Goal: Information Seeking & Learning: Learn about a topic

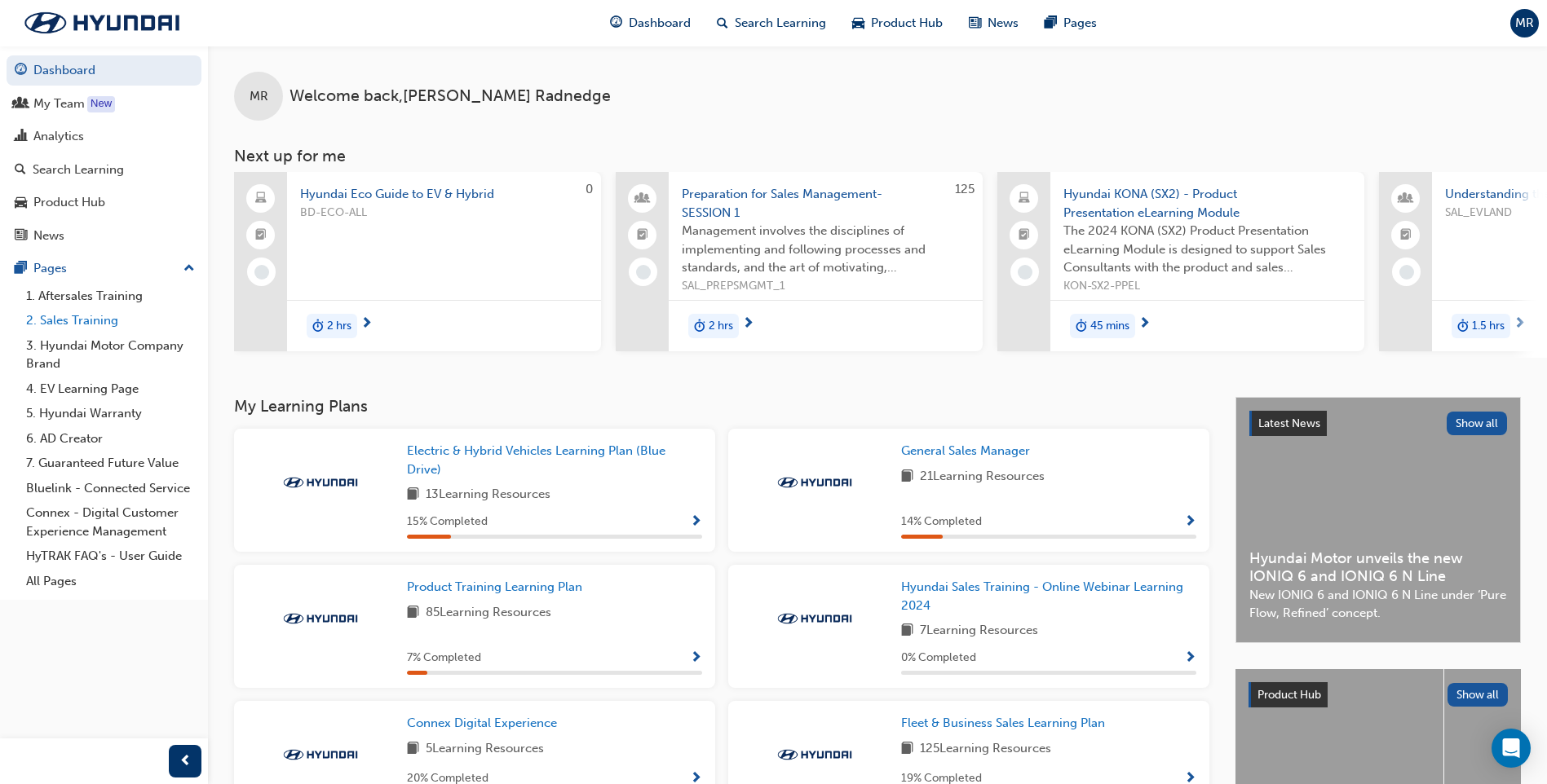
click at [72, 320] on link "2. Sales Training" at bounding box center [111, 320] width 182 height 25
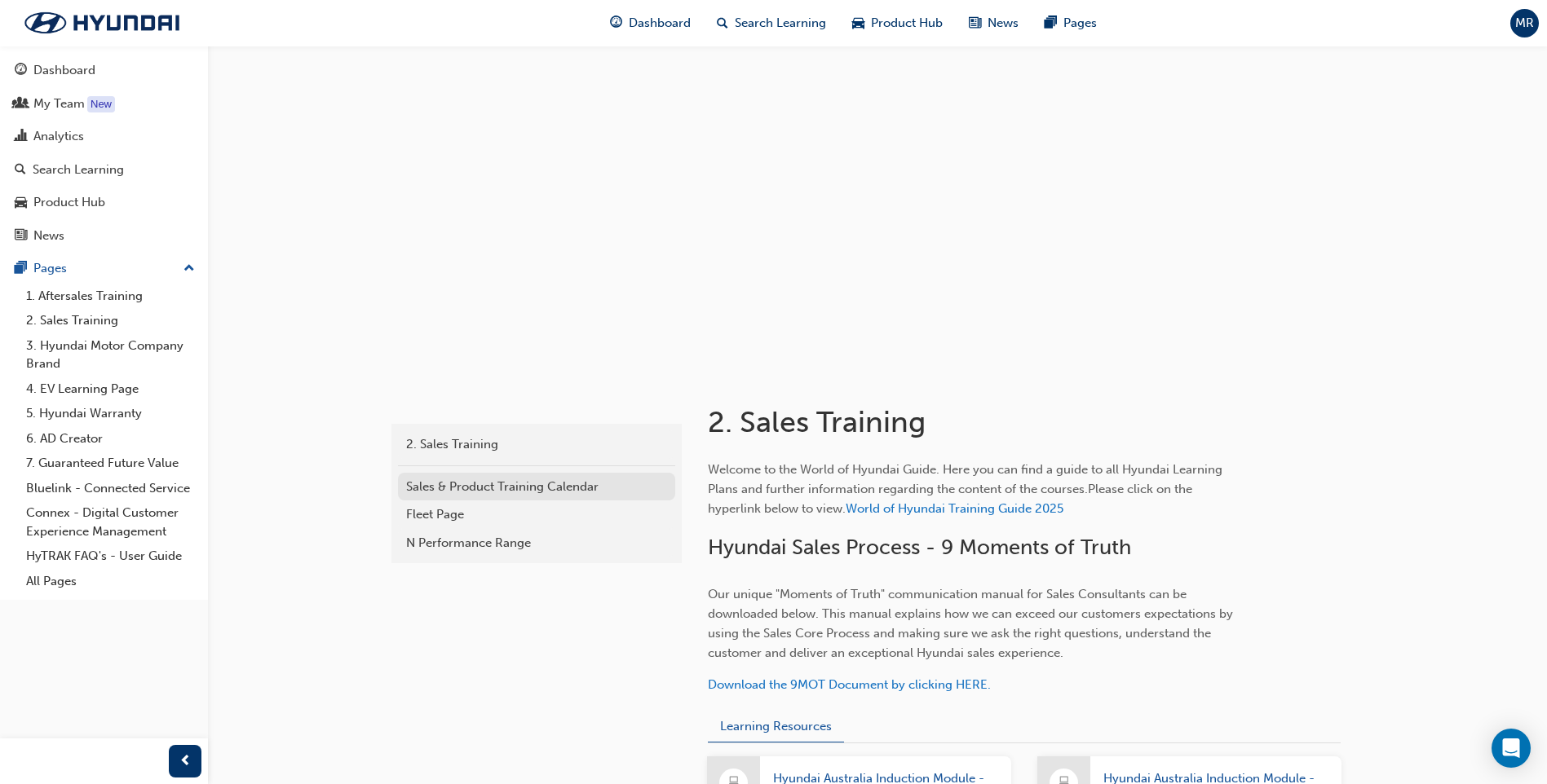
click at [504, 482] on div "Sales & Product Training Calendar" at bounding box center [536, 487] width 260 height 19
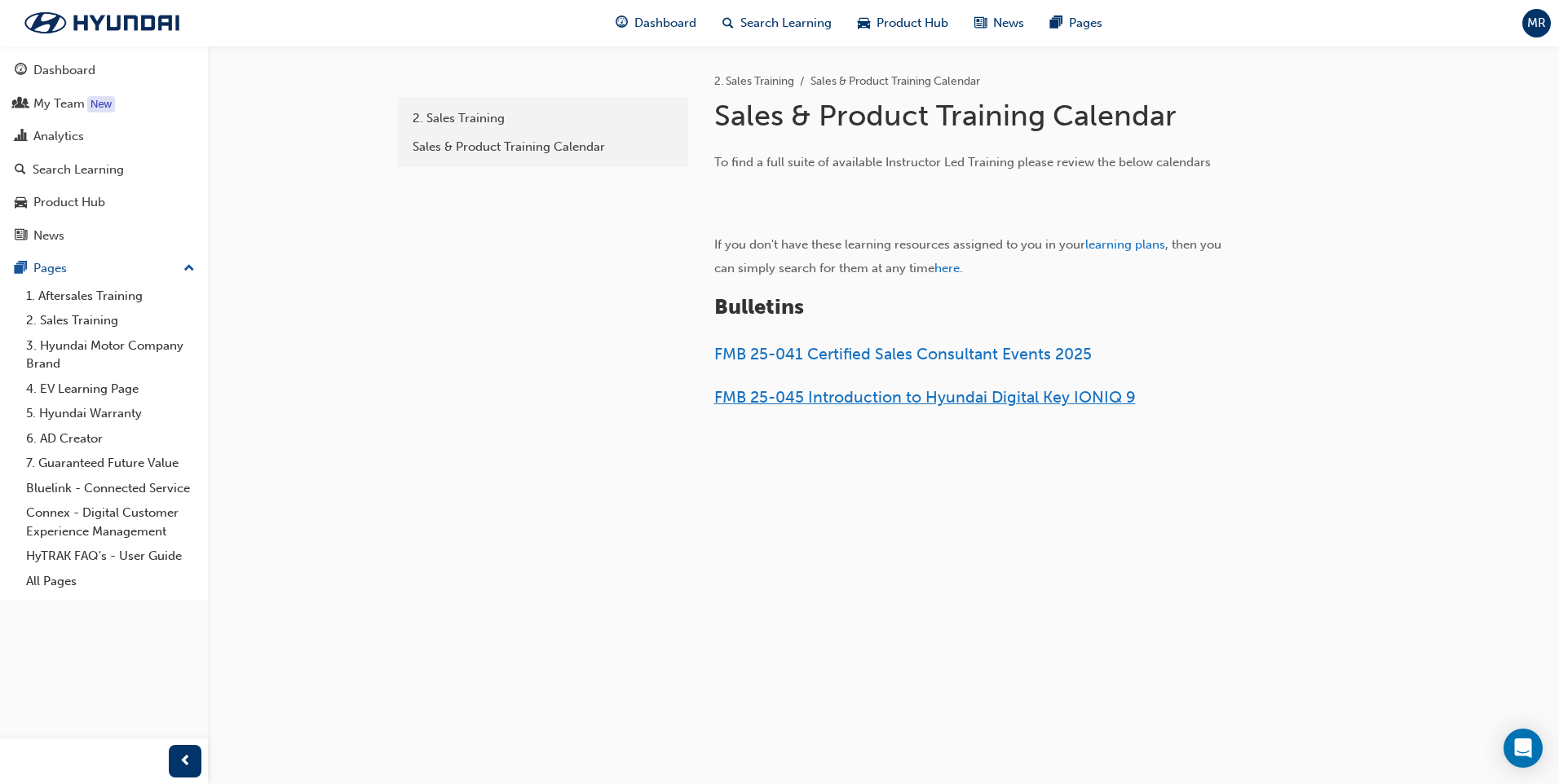
click at [877, 398] on span "FMB 25-045 Introduction to Hyundai Digital Key IONIQ 9" at bounding box center [925, 397] width 422 height 19
click at [85, 320] on link "2. Sales Training" at bounding box center [111, 320] width 182 height 25
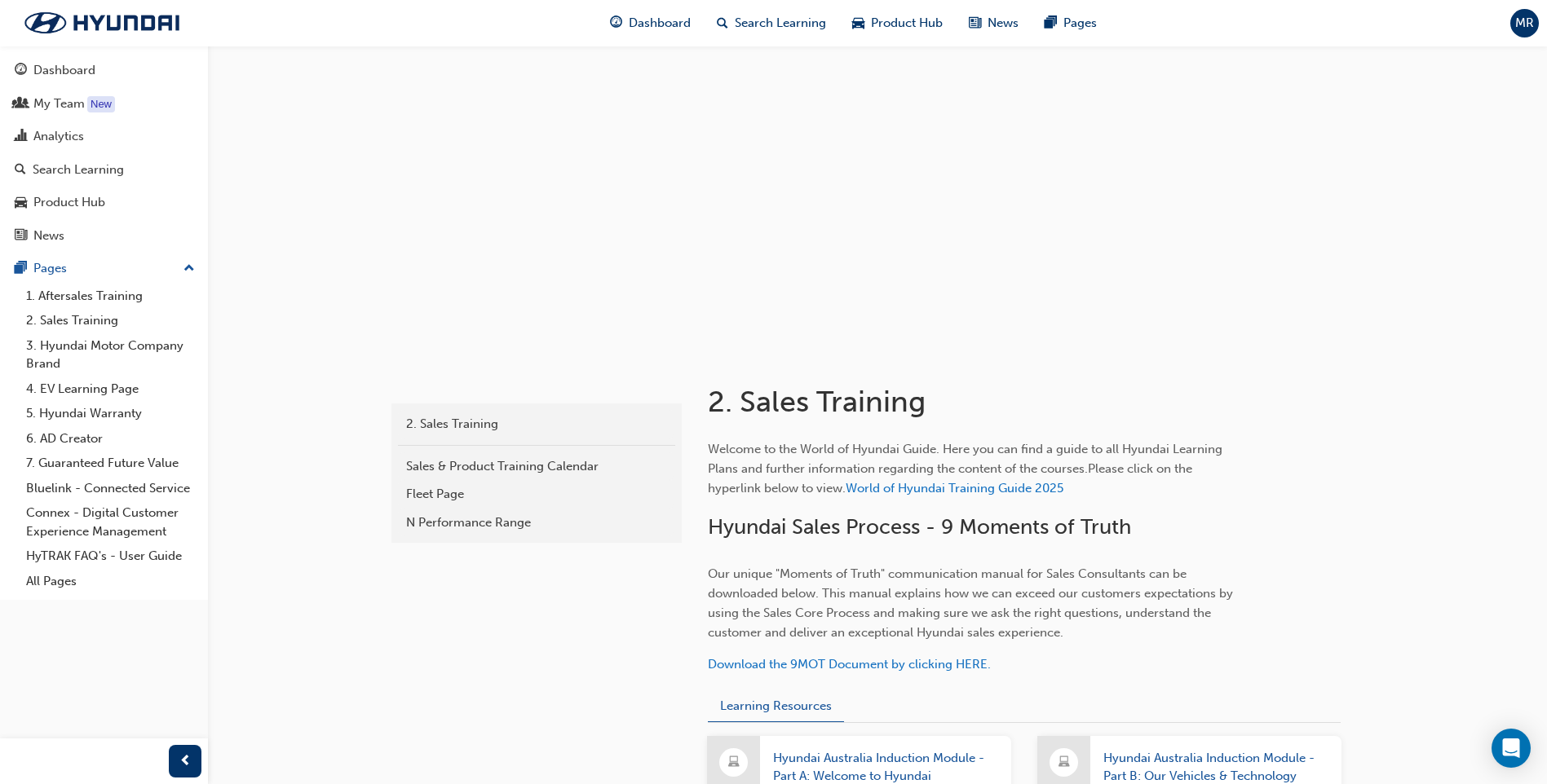
scroll to position [19, 0]
click at [432, 462] on div "Sales & Product Training Calendar" at bounding box center [536, 468] width 260 height 19
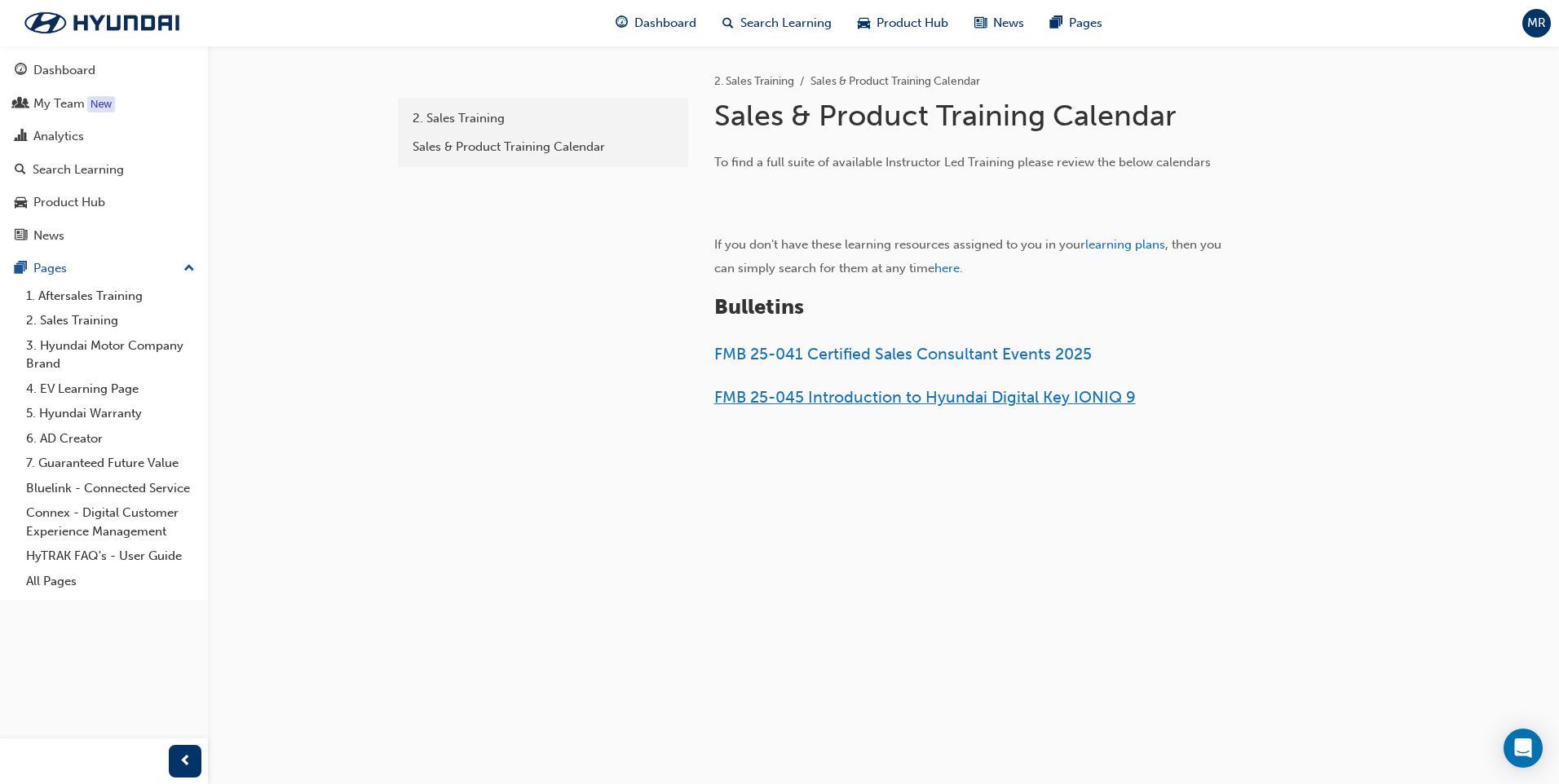
click at [945, 405] on span "FMB 25-045 Introduction to Hyundai Digital Key IONIQ 9" at bounding box center [925, 397] width 422 height 19
